Goal: Ask a question

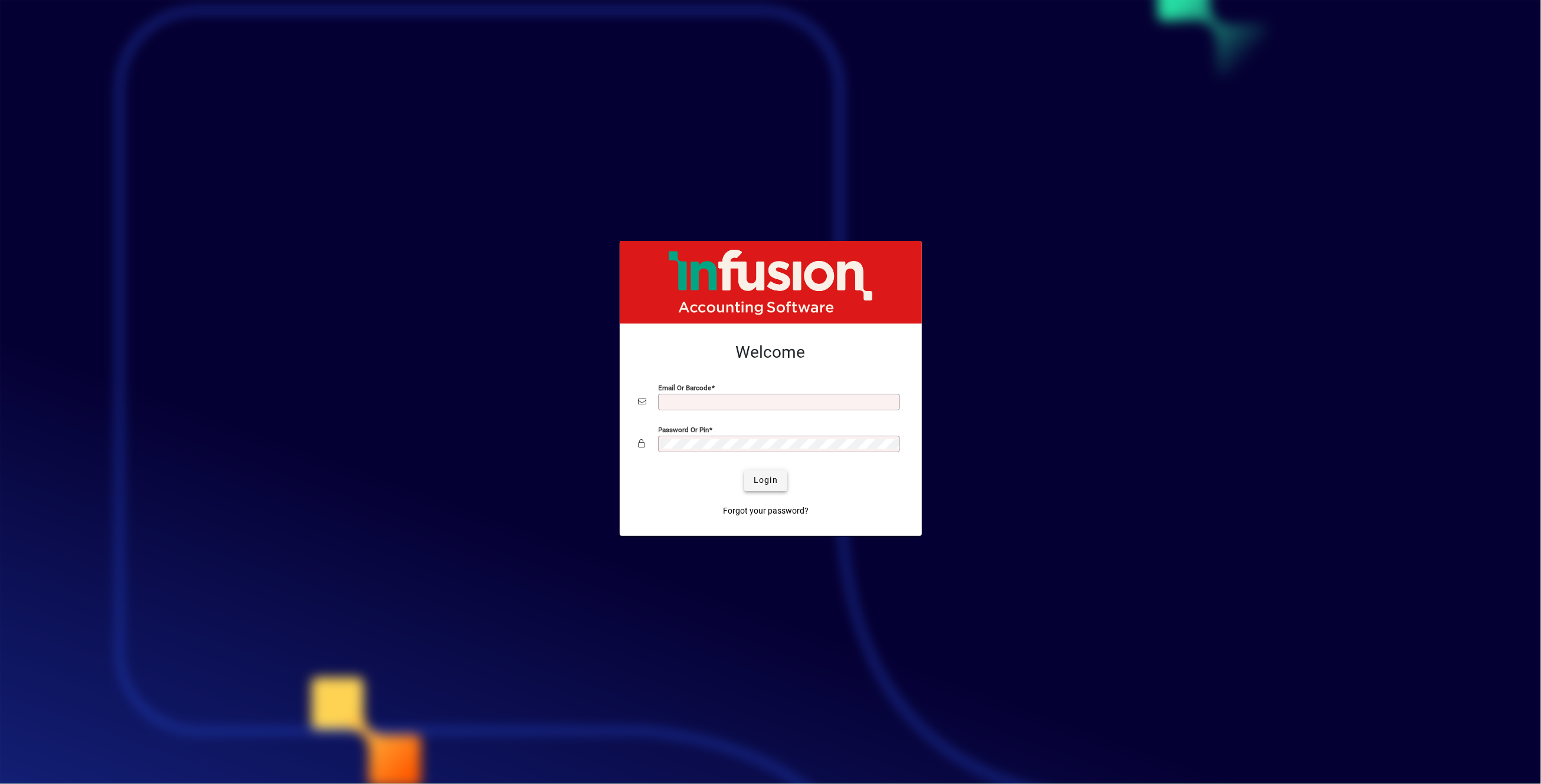
type input "**********"
click at [777, 480] on span "Login" at bounding box center [766, 480] width 24 height 12
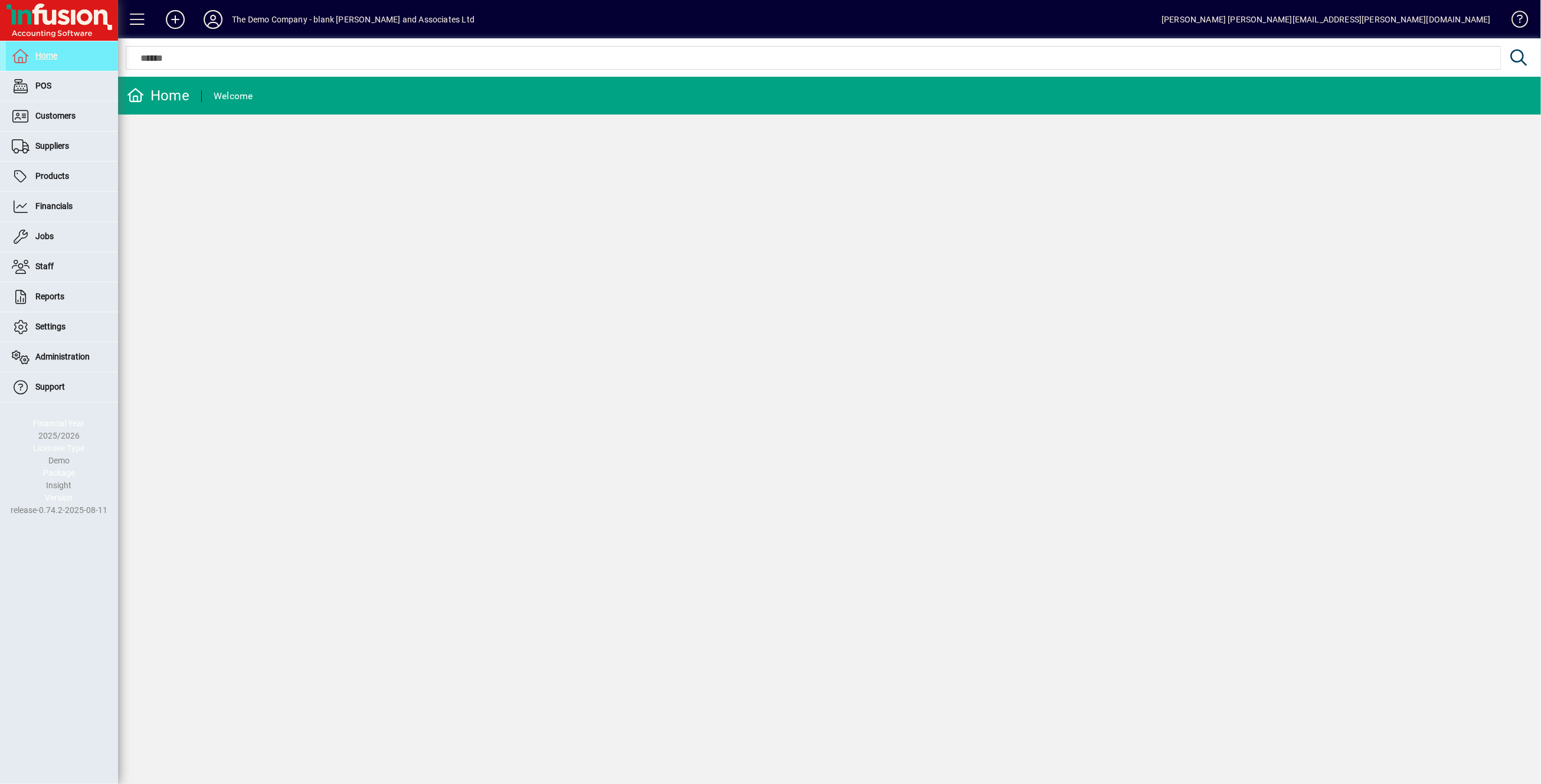
click at [1520, 17] on span at bounding box center [1515, 21] width 28 height 28
